Goal: Navigation & Orientation: Find specific page/section

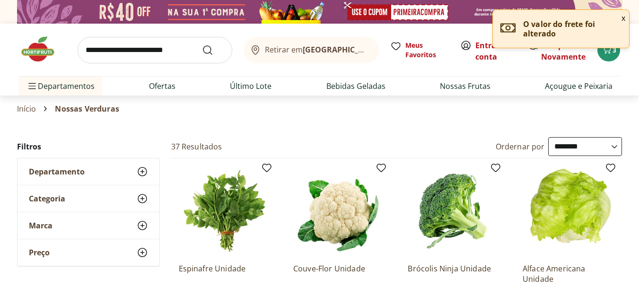
select select "**********"
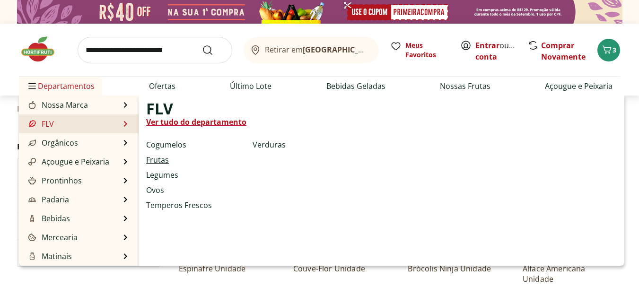
click at [159, 161] on link "Frutas" at bounding box center [157, 159] width 23 height 11
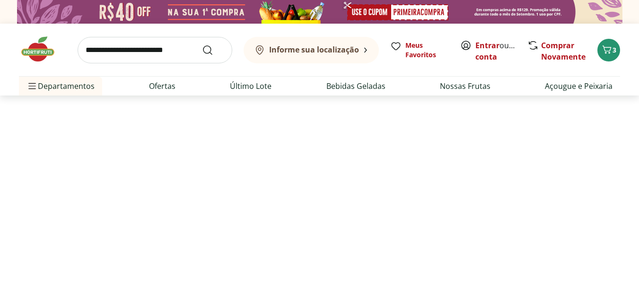
select select "**********"
